Goal: Find specific page/section: Find specific page/section

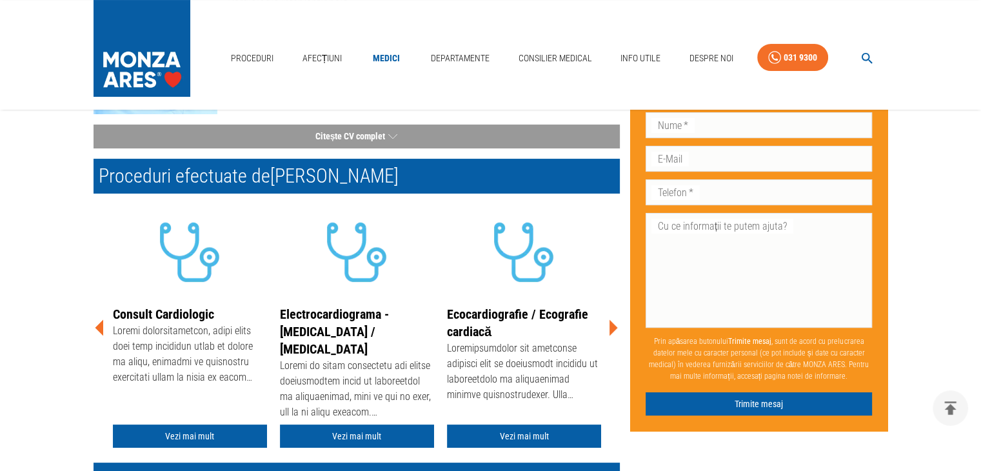
scroll to position [258, 0]
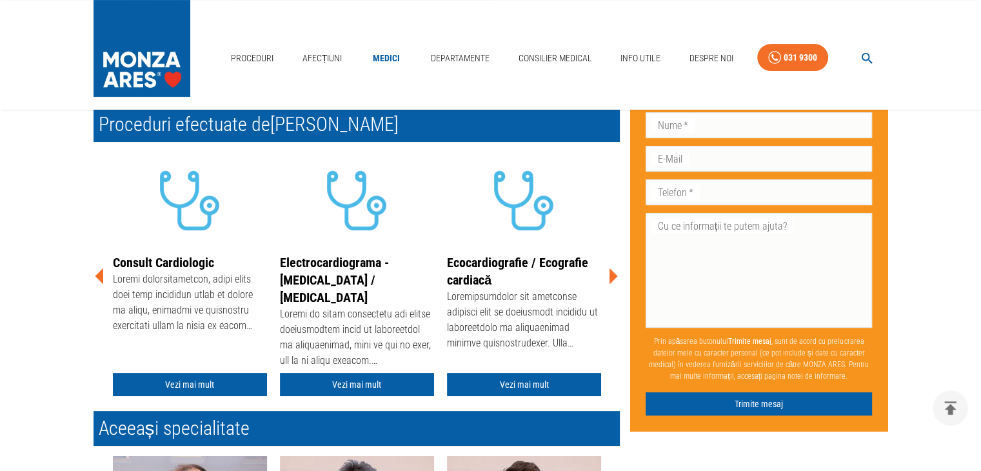
click at [613, 274] on icon at bounding box center [614, 276] width 8 height 16
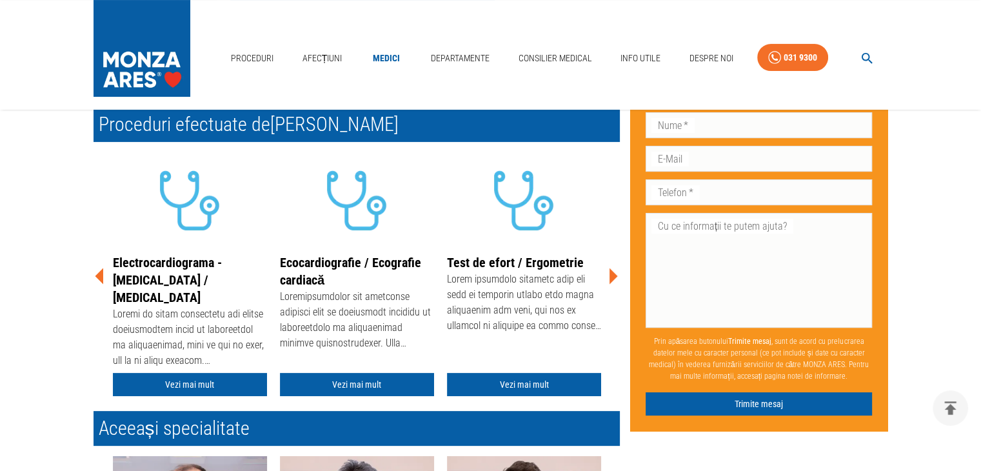
click at [613, 274] on icon at bounding box center [614, 276] width 8 height 16
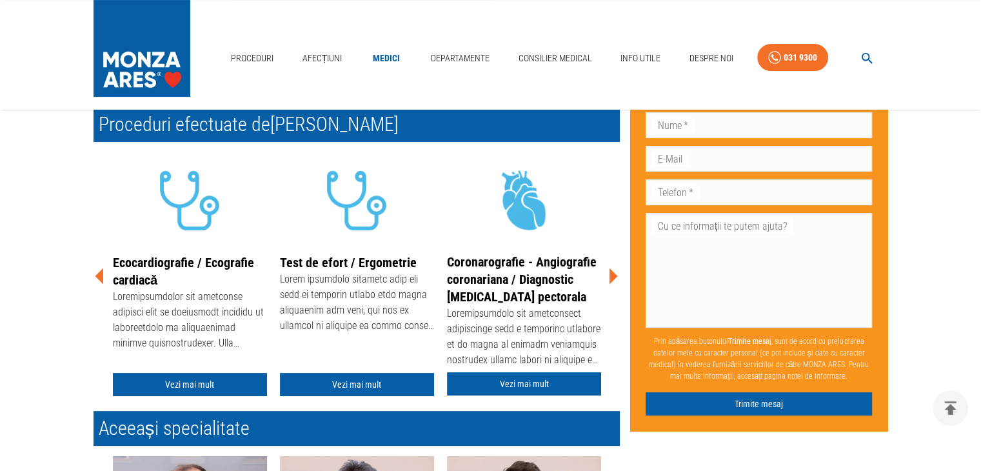
click at [609, 274] on icon at bounding box center [612, 276] width 39 height 39
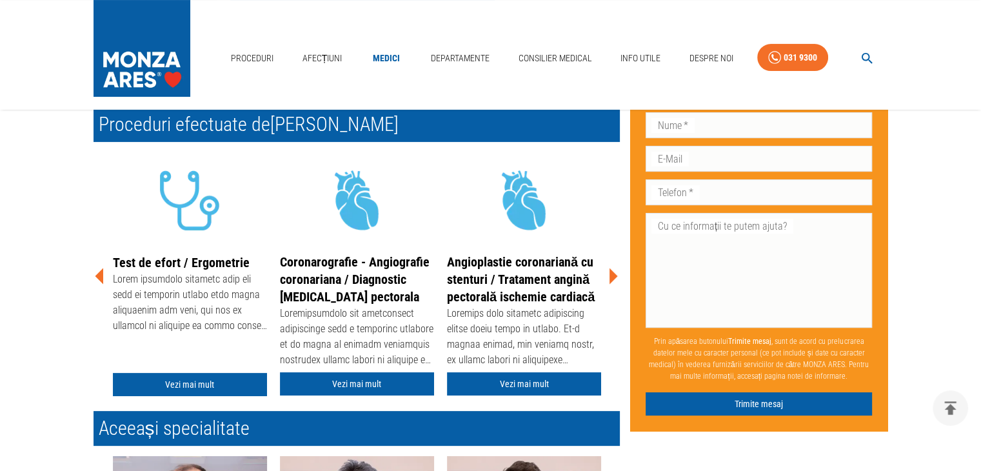
click at [609, 274] on icon at bounding box center [612, 276] width 39 height 39
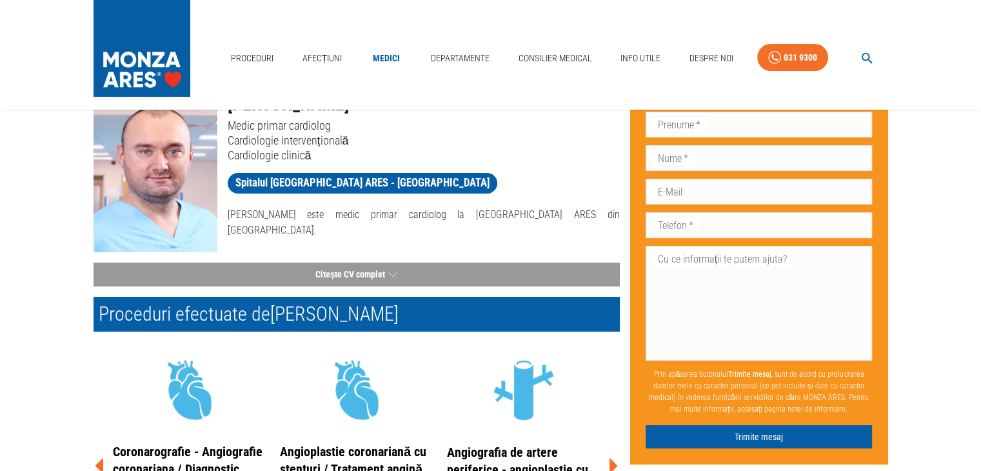
scroll to position [60, 0]
